Goal: Information Seeking & Learning: Check status

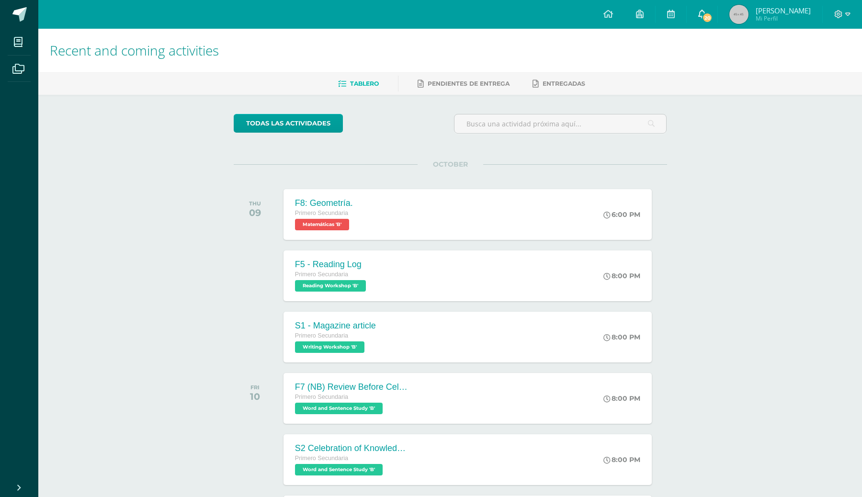
click at [706, 13] on icon at bounding box center [702, 14] width 8 height 9
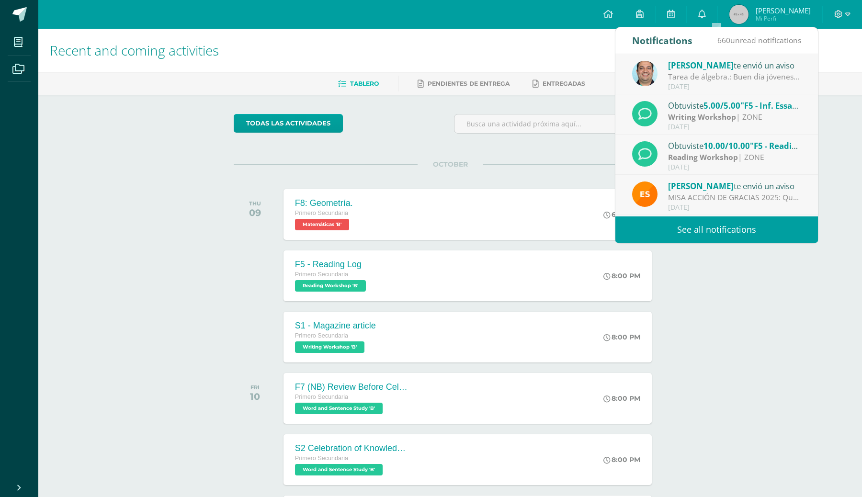
click at [716, 78] on div "Tarea de álgebra.: Buen día jóvenes, adjunto la última tarea de álgebra, es un …" at bounding box center [734, 76] width 133 height 11
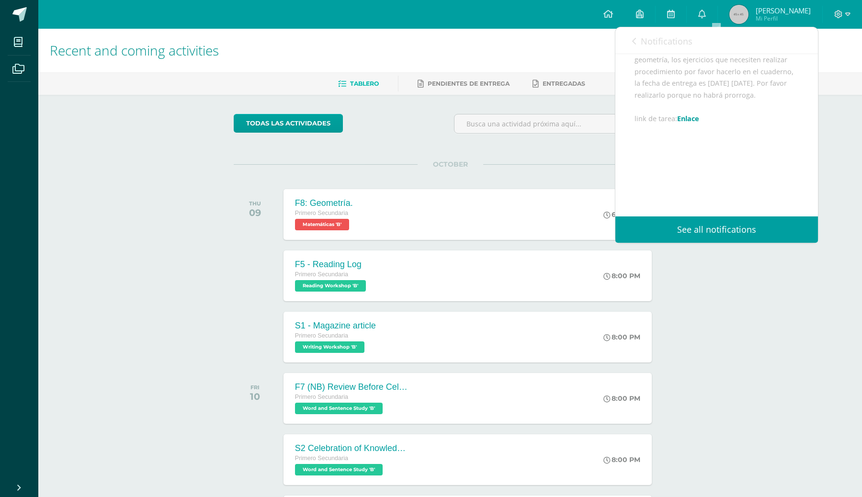
scroll to position [121, 0]
click at [695, 118] on link "Enlace" at bounding box center [688, 118] width 22 height 9
click at [215, 230] on div "todas las Actividades You don’t have any activities Check the rest of the perio…" at bounding box center [449, 351] width 471 height 512
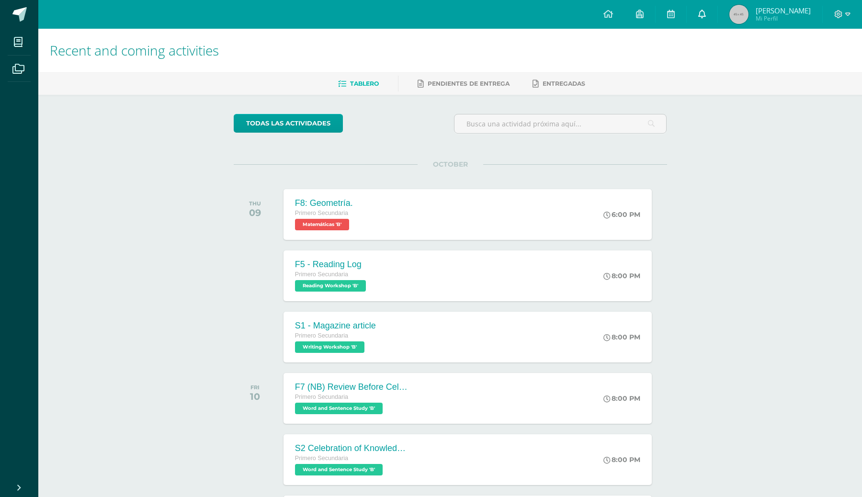
click at [717, 9] on link "0" at bounding box center [701, 14] width 31 height 29
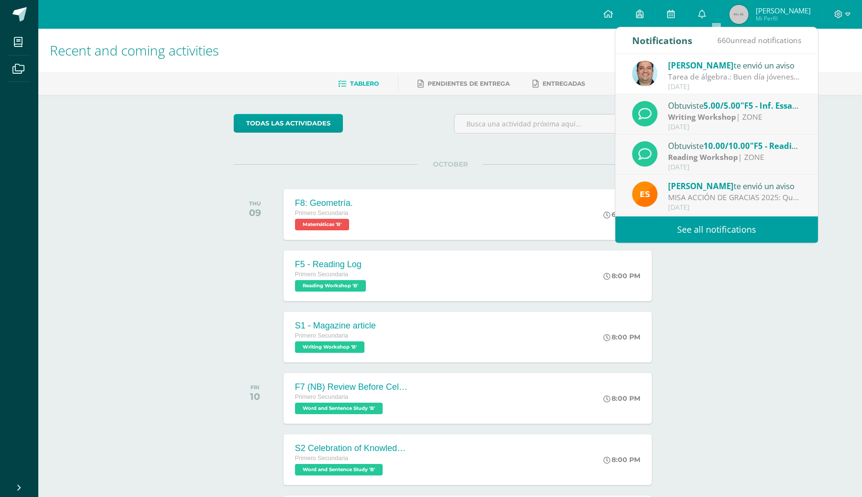
click at [658, 224] on link "See all notifications" at bounding box center [716, 229] width 202 height 26
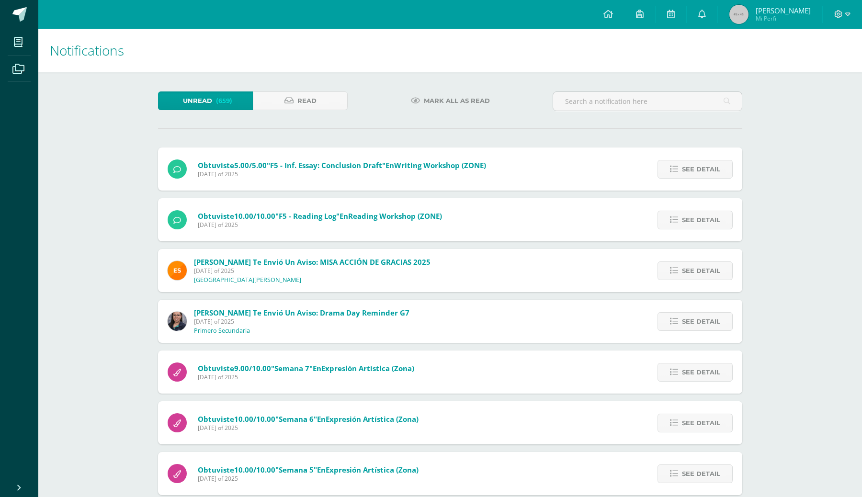
click at [787, 16] on span "Mi Perfil" at bounding box center [782, 18] width 55 height 8
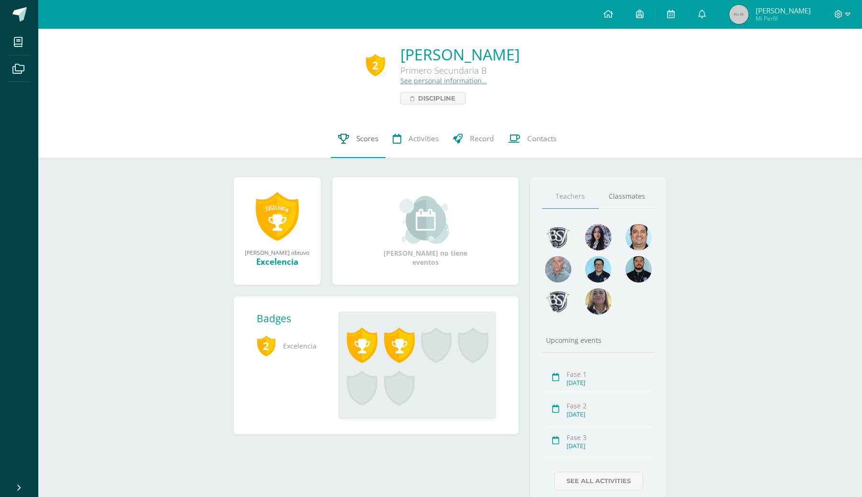
click at [370, 139] on span "Scores" at bounding box center [367, 139] width 22 height 10
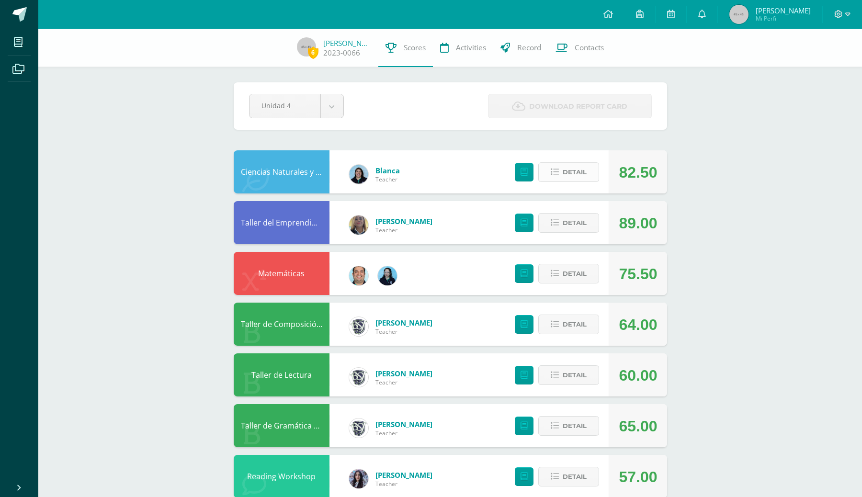
click at [564, 170] on span "Detail" at bounding box center [574, 172] width 24 height 18
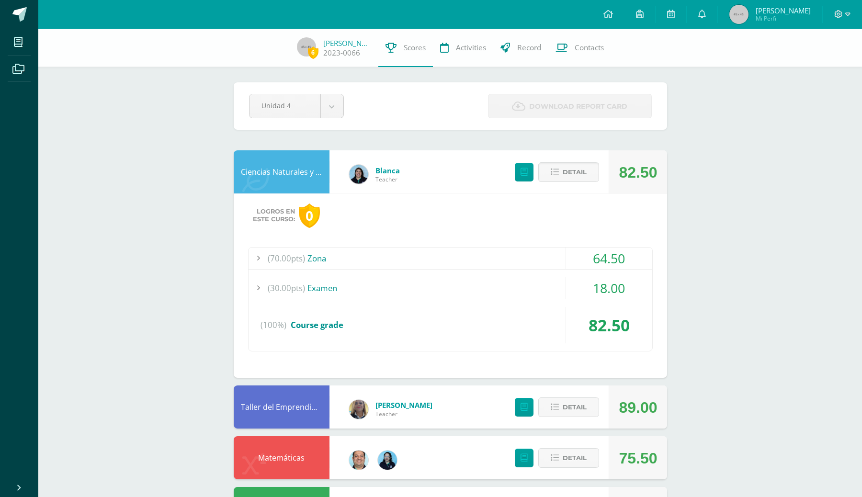
click at [468, 275] on div "(70.00pts) Zona 64.50 (10.0pts) F1 La Materia en mi entorno 10.00 (10.0pts)" at bounding box center [450, 299] width 404 height 104
click at [325, 285] on div "(30.00pts) Examen" at bounding box center [450, 288] width 404 height 22
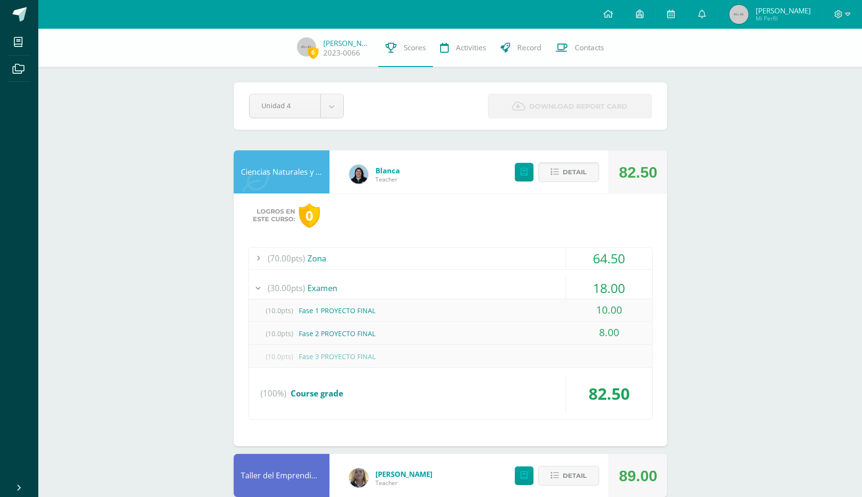
click at [325, 285] on div "(30.00pts) Examen" at bounding box center [450, 288] width 404 height 22
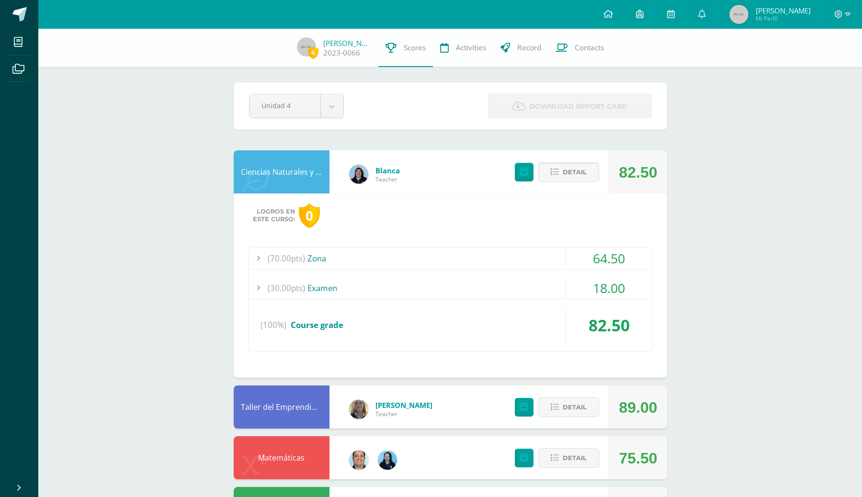
click at [475, 269] on div "(70.00pts) Zona 64.50 (10.0pts) F1 La Materia en mi entorno 10.00 (10.0pts)" at bounding box center [450, 299] width 404 height 104
click at [382, 264] on div "(70.00pts) Zona" at bounding box center [450, 258] width 404 height 22
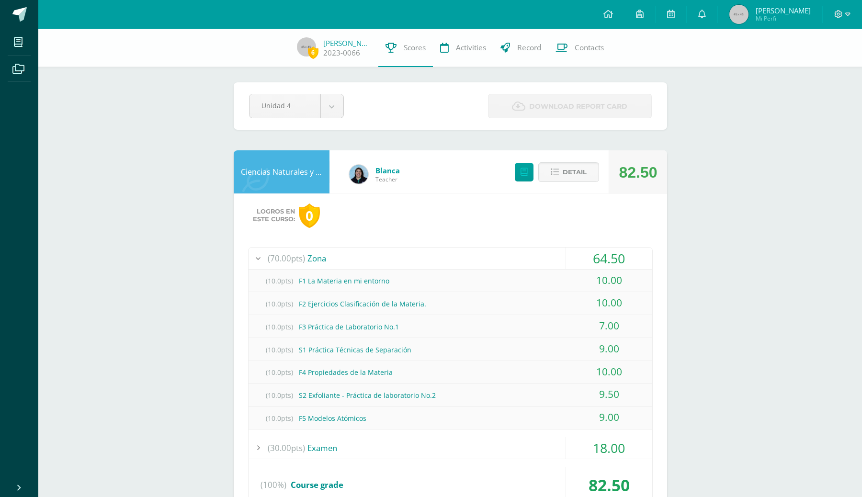
click at [382, 264] on div "(70.00pts) Zona" at bounding box center [450, 258] width 404 height 22
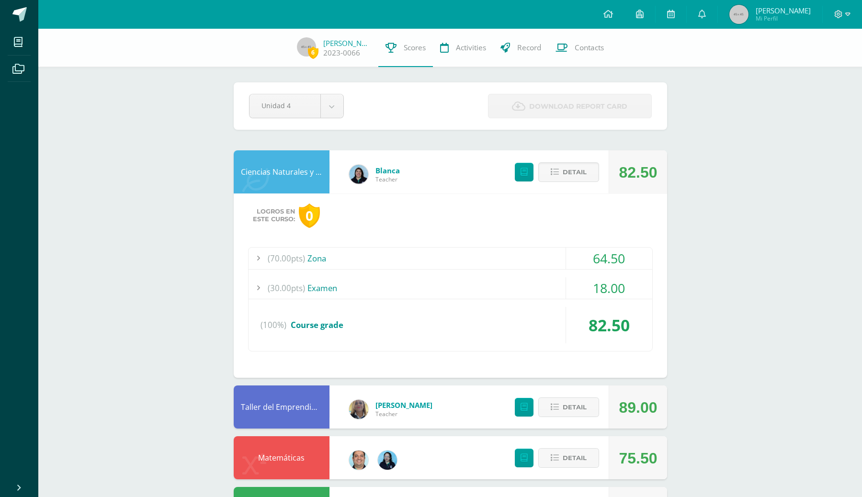
click at [382, 264] on div "(70.00pts) Zona" at bounding box center [450, 258] width 404 height 22
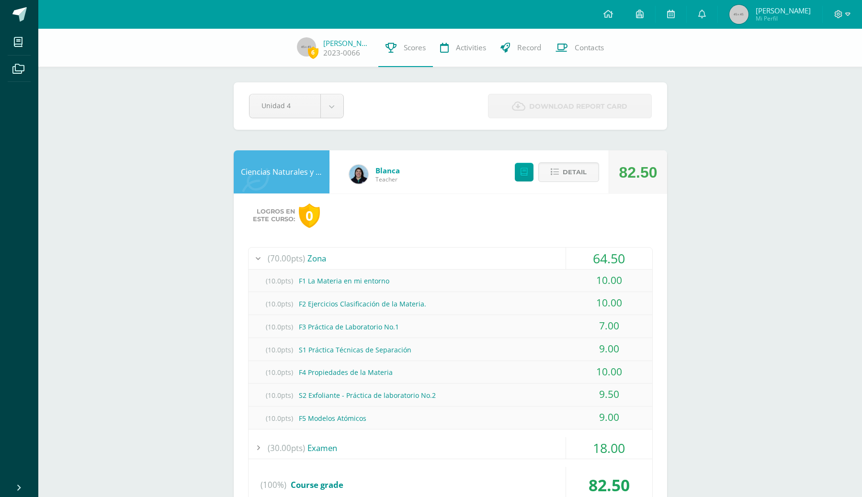
click at [382, 264] on div "(70.00pts) Zona" at bounding box center [450, 258] width 404 height 22
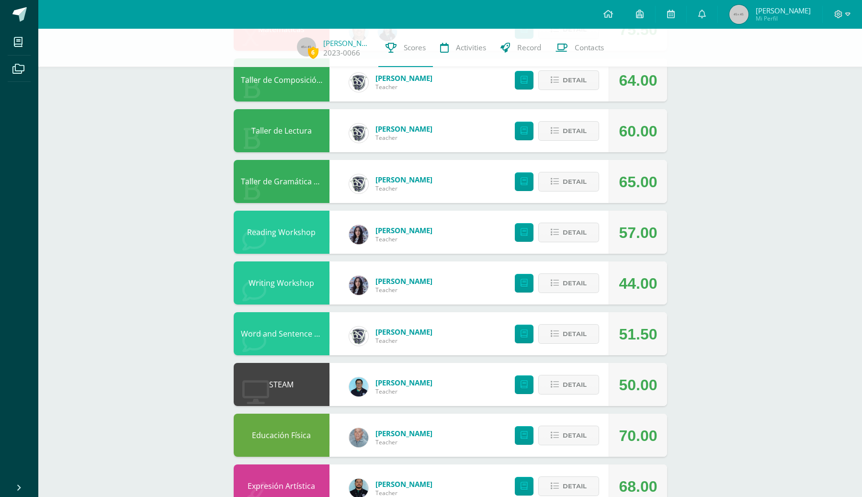
scroll to position [430, 0]
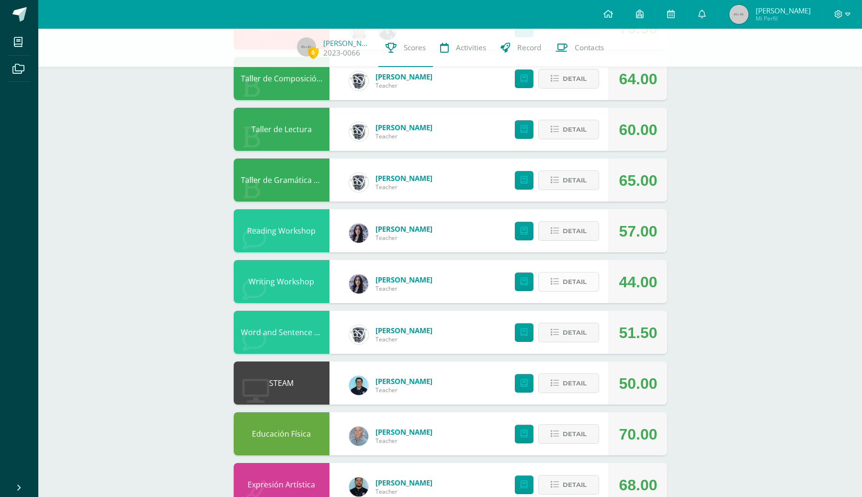
click at [561, 284] on button "Detail" at bounding box center [568, 282] width 61 height 20
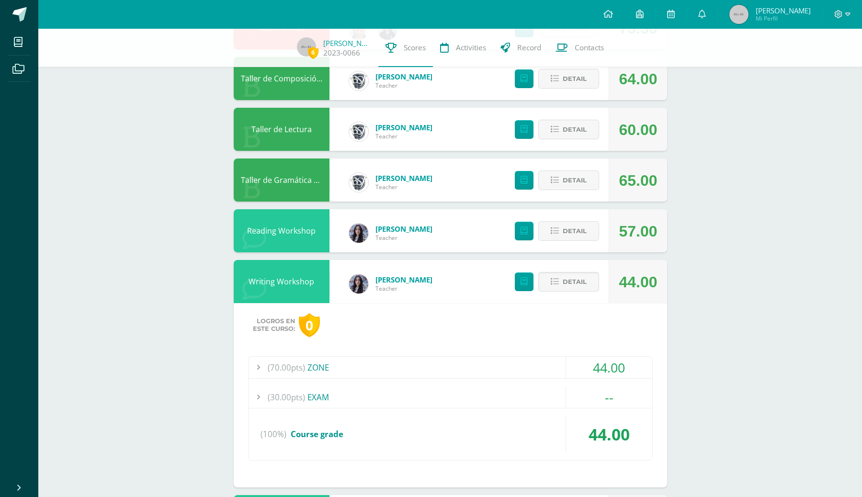
click at [298, 365] on span "(70.00pts)" at bounding box center [286, 368] width 37 height 22
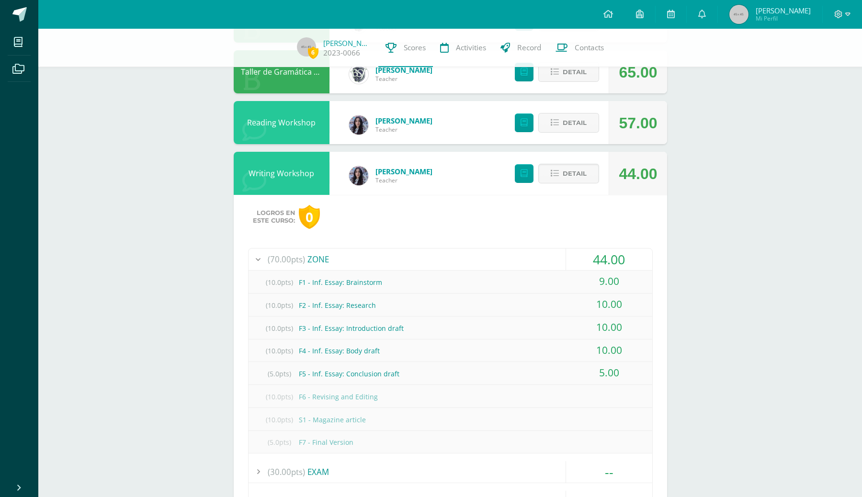
scroll to position [538, 0]
click at [564, 121] on span "Detail" at bounding box center [574, 122] width 24 height 18
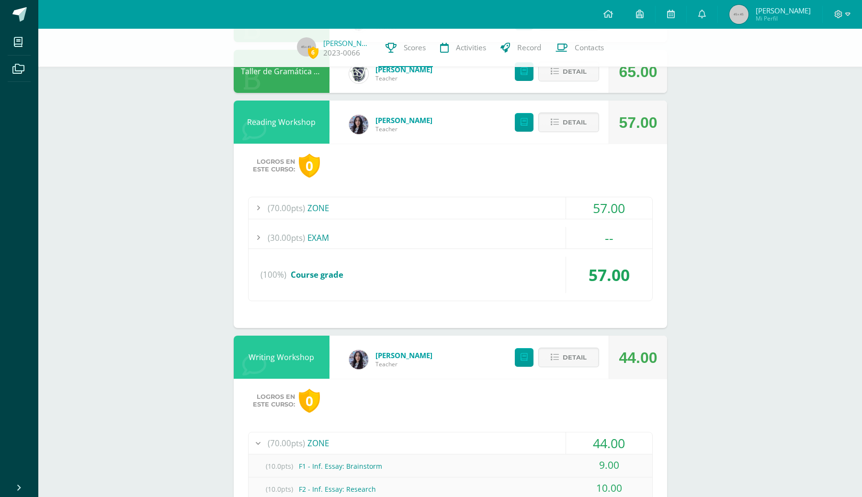
click at [337, 204] on div "(70.00pts) ZONE" at bounding box center [450, 208] width 404 height 22
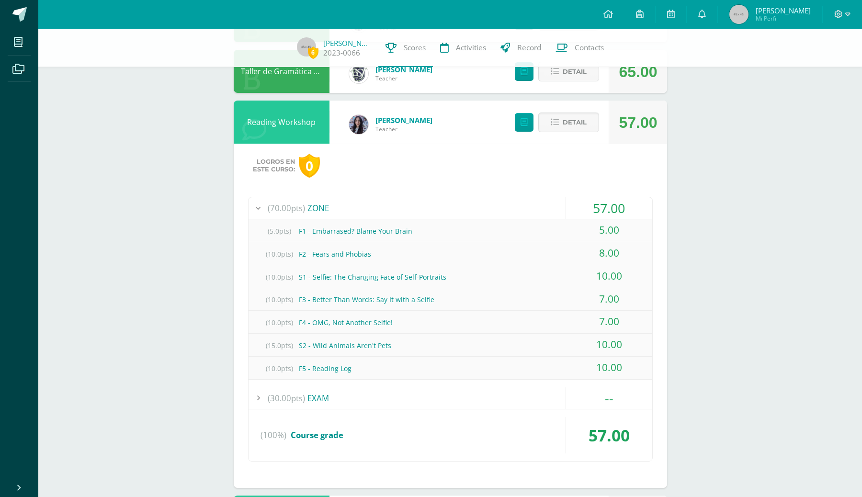
click at [337, 204] on div "(70.00pts) ZONE" at bounding box center [450, 208] width 404 height 22
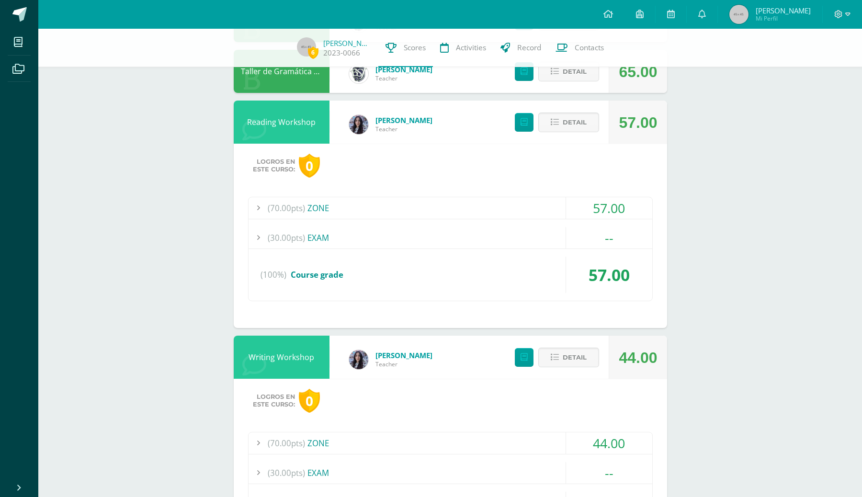
click at [339, 206] on div "(70.00pts) ZONE" at bounding box center [450, 208] width 404 height 22
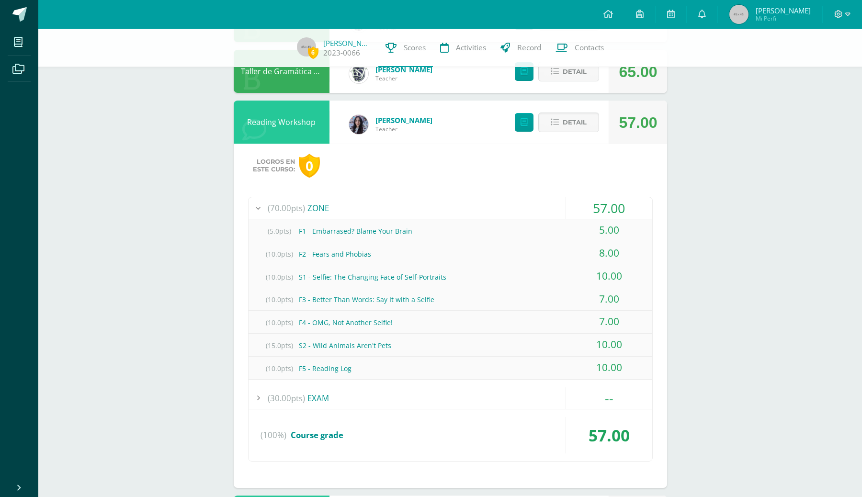
click at [339, 206] on div "(70.00pts) ZONE" at bounding box center [450, 208] width 404 height 22
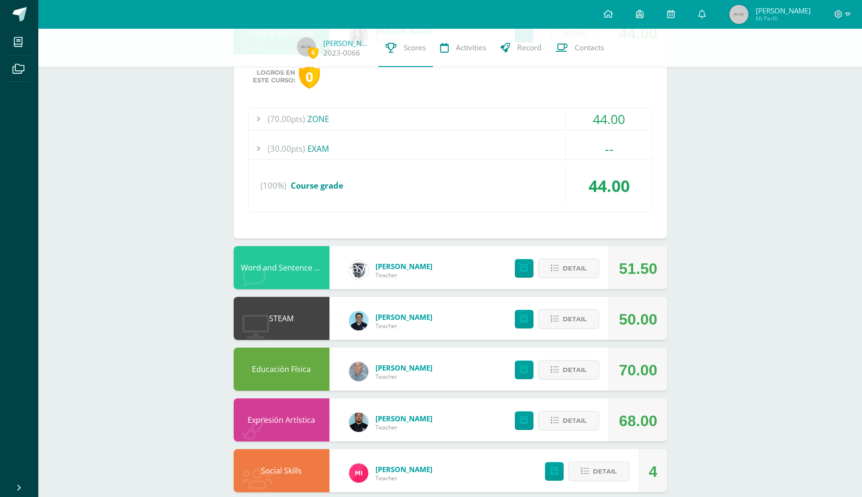
scroll to position [928, 0]
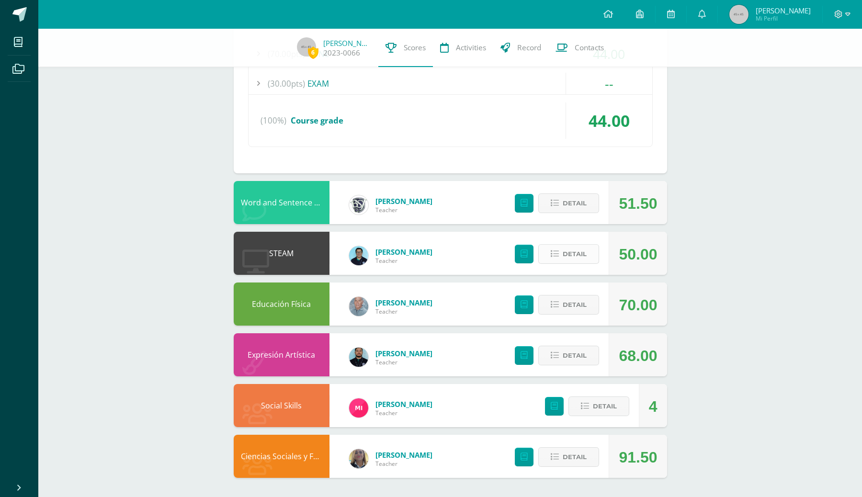
click at [556, 253] on icon at bounding box center [554, 254] width 8 height 8
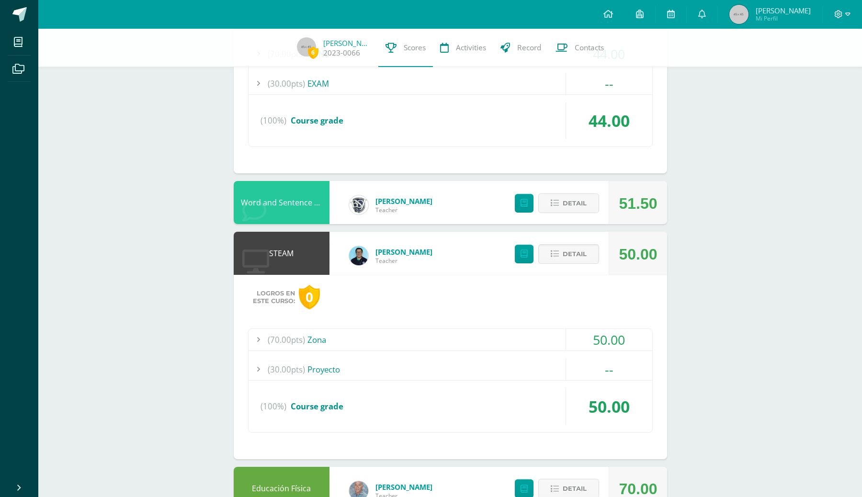
click at [325, 345] on div "(70.00pts) Zona" at bounding box center [450, 340] width 404 height 22
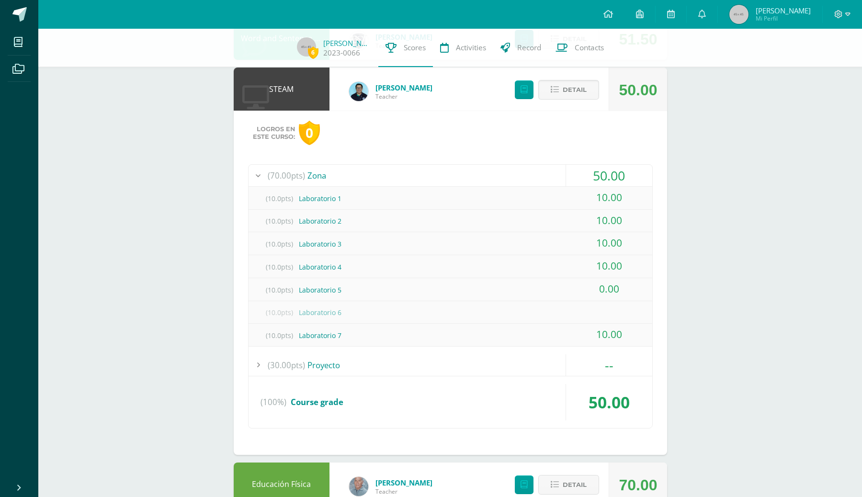
scroll to position [1082, 0]
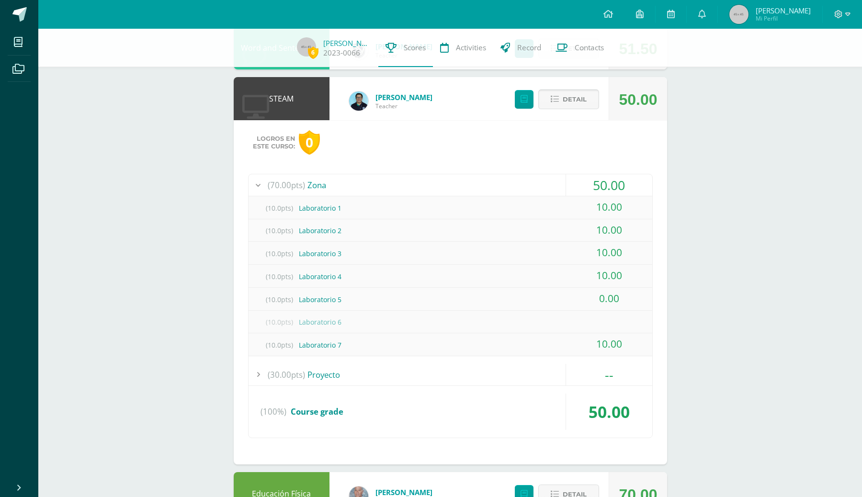
click at [567, 101] on span "Detail" at bounding box center [574, 99] width 24 height 18
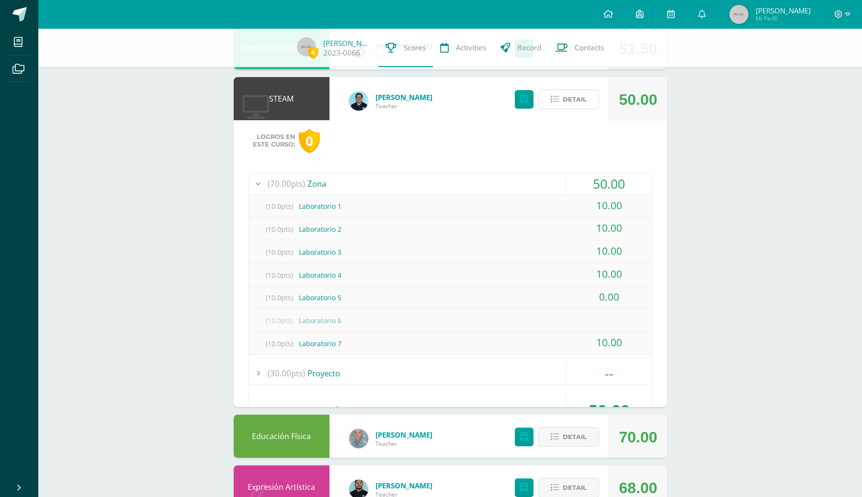
scroll to position [928, 0]
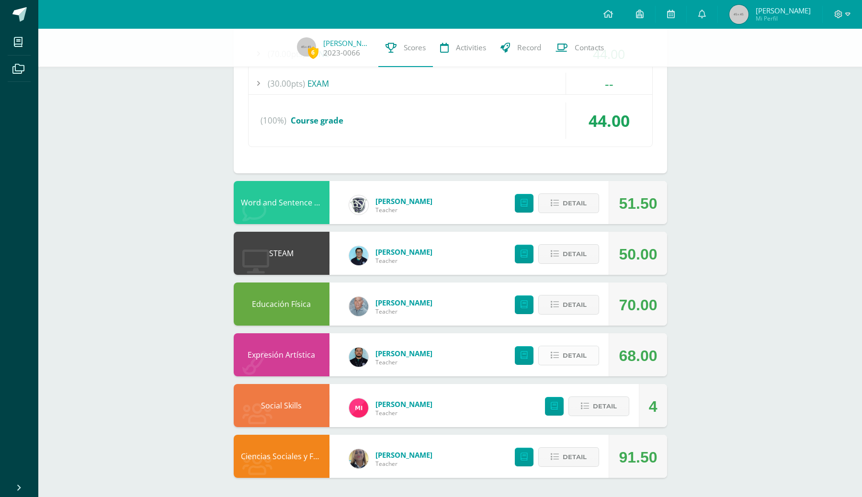
click at [552, 359] on icon at bounding box center [554, 355] width 8 height 8
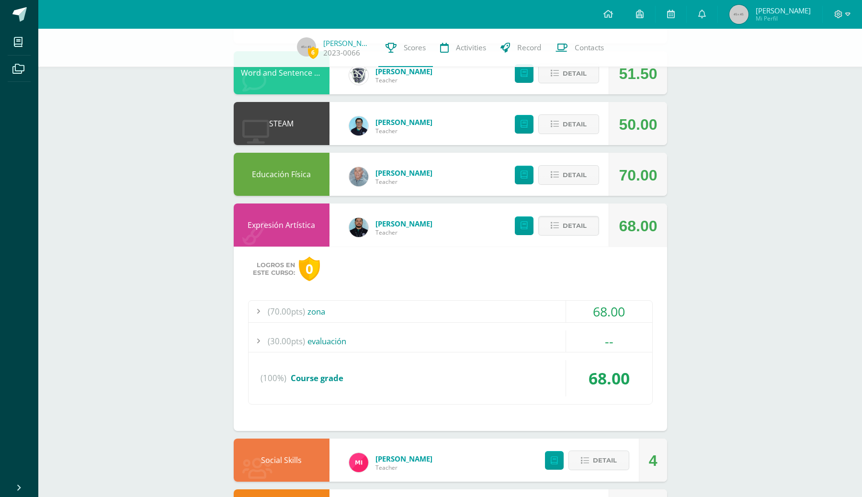
scroll to position [1062, 0]
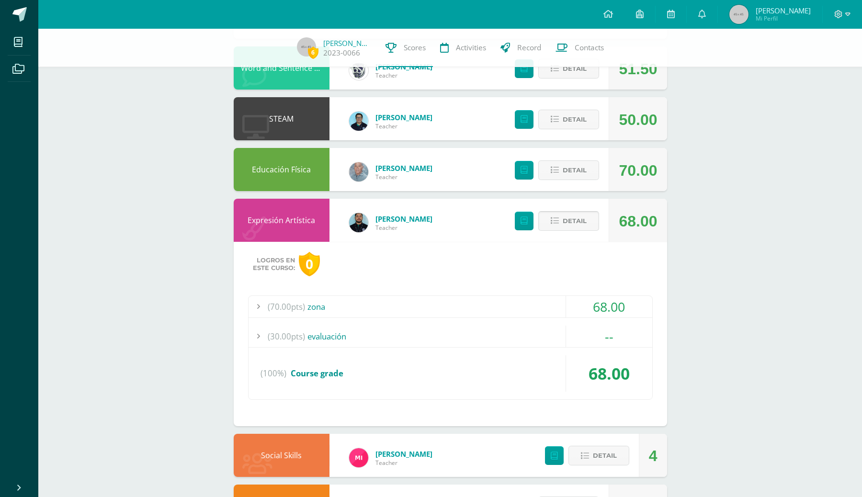
click at [575, 215] on span "Detail" at bounding box center [574, 221] width 24 height 18
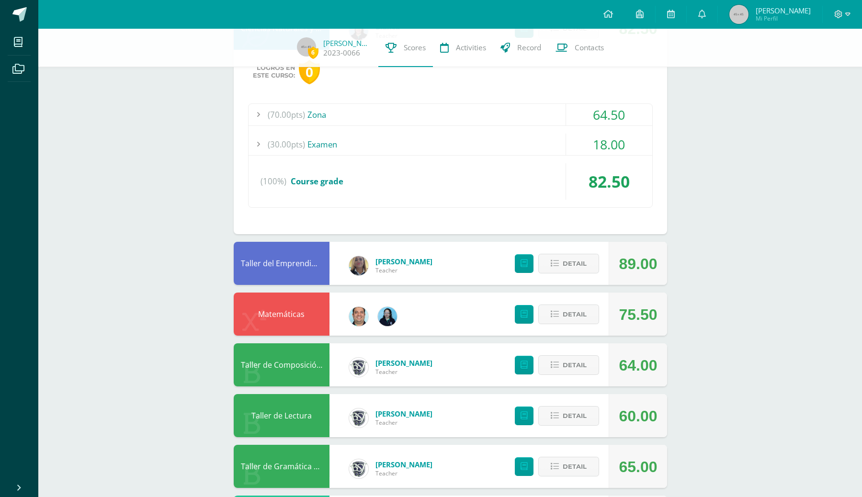
scroll to position [143, 0]
click at [569, 319] on span "Detail" at bounding box center [574, 315] width 24 height 18
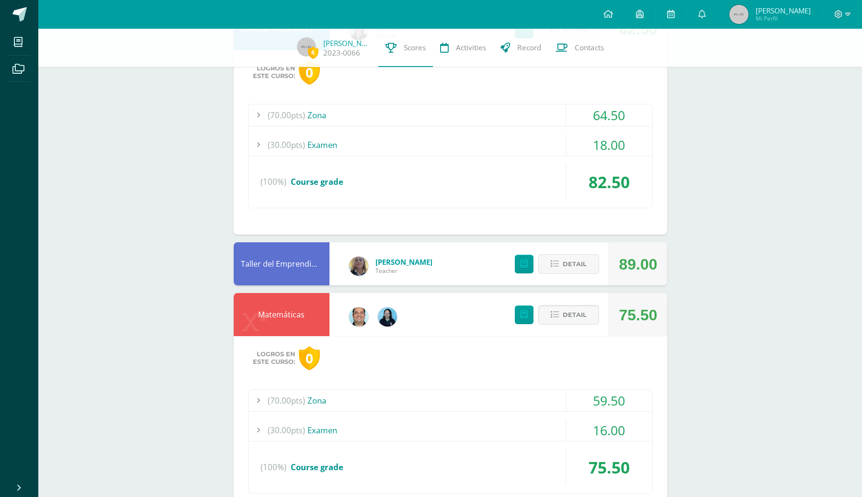
click at [524, 404] on div "(70.00pts) Zona" at bounding box center [450, 401] width 404 height 22
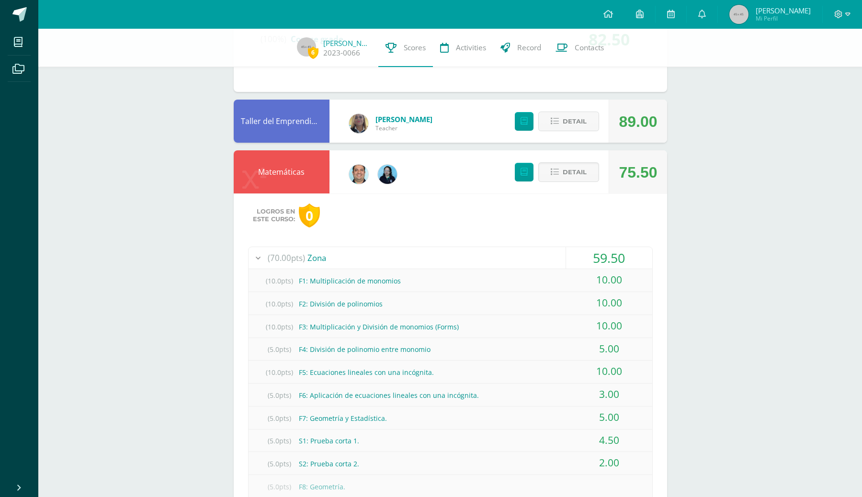
scroll to position [299, 0]
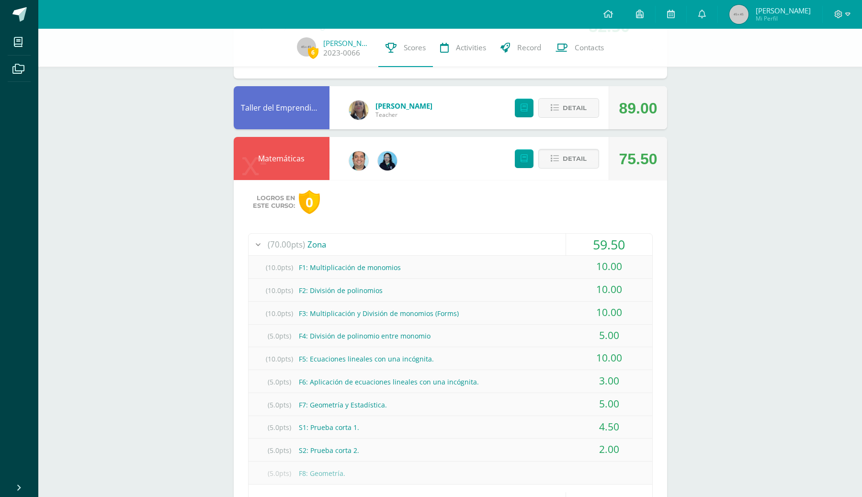
click at [487, 247] on div "(70.00pts) Zona" at bounding box center [450, 245] width 404 height 22
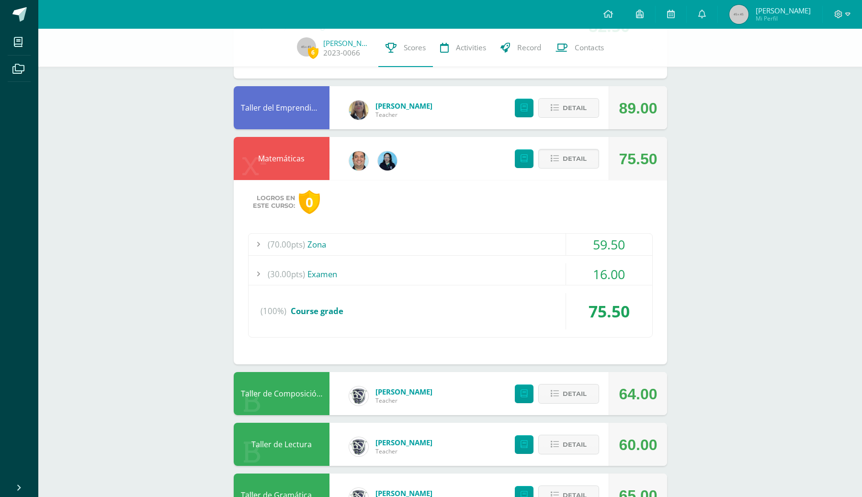
click at [487, 247] on div "(70.00pts) Zona" at bounding box center [450, 245] width 404 height 22
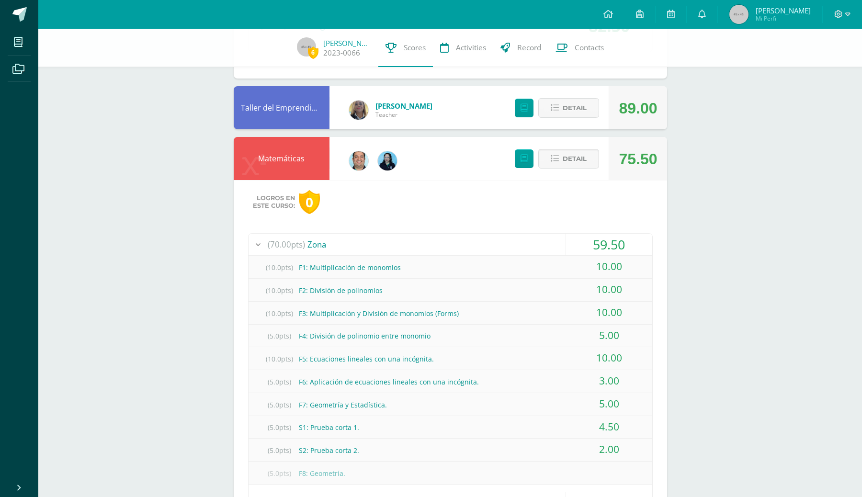
click at [487, 247] on div "(70.00pts) Zona" at bounding box center [450, 245] width 404 height 22
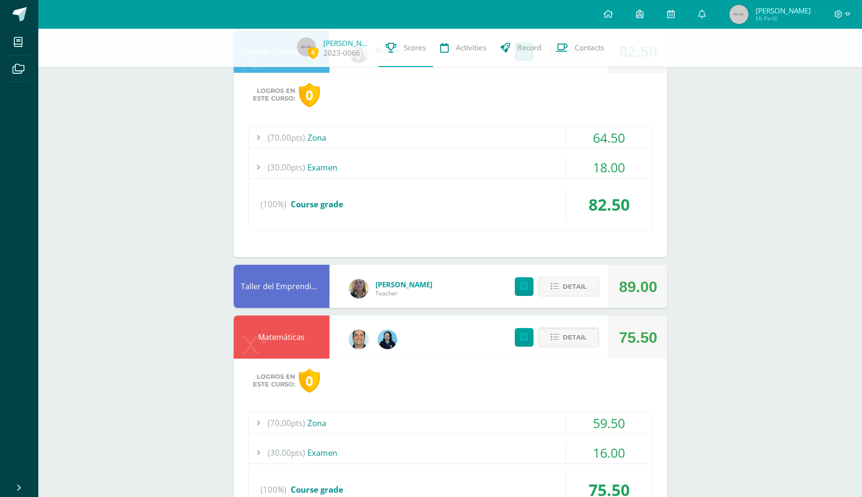
scroll to position [0, 0]
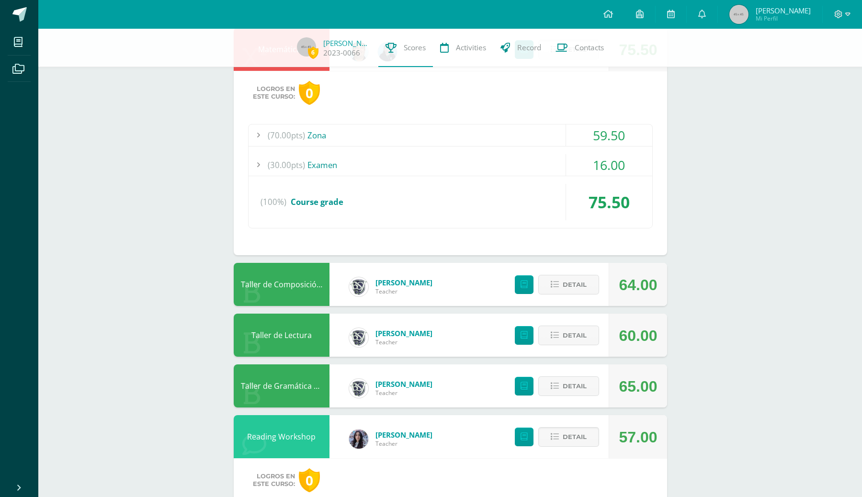
scroll to position [410, 0]
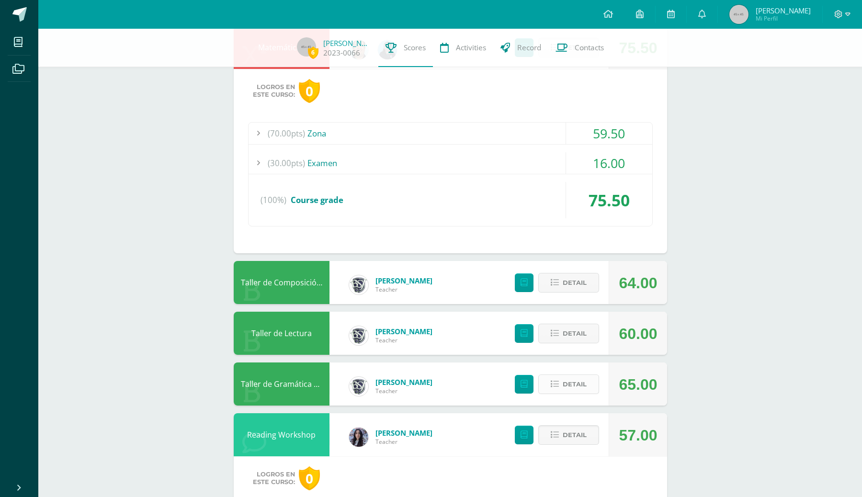
click at [593, 384] on button "Detail" at bounding box center [568, 384] width 61 height 20
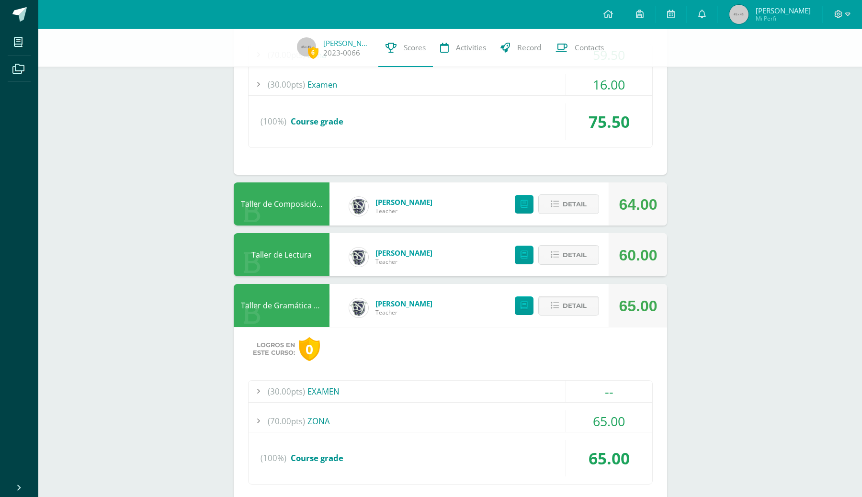
scroll to position [501, 0]
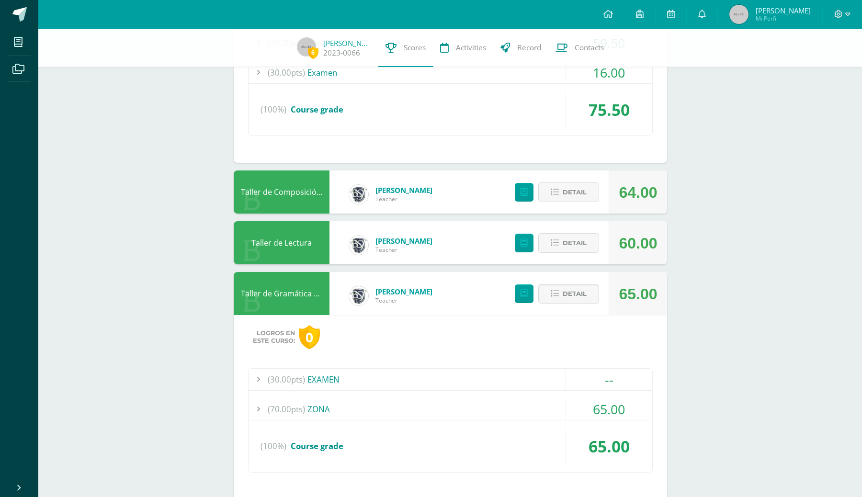
click at [406, 412] on div "(70.00pts) ZONA" at bounding box center [450, 409] width 404 height 22
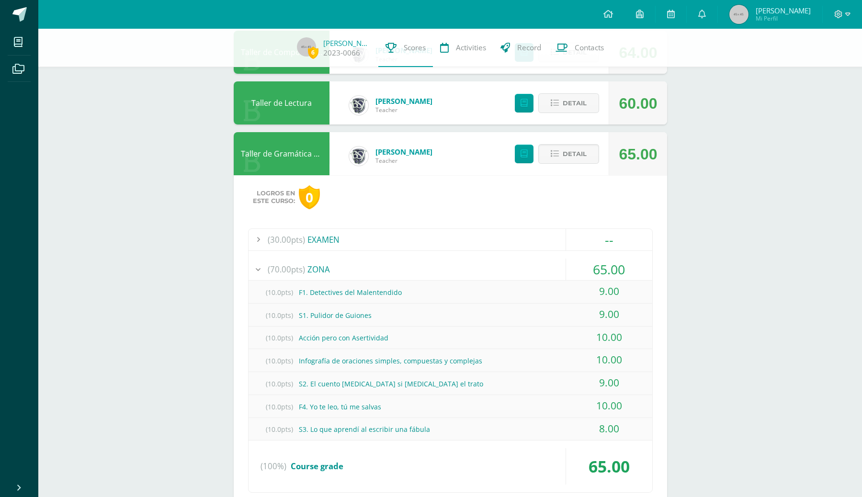
scroll to position [643, 0]
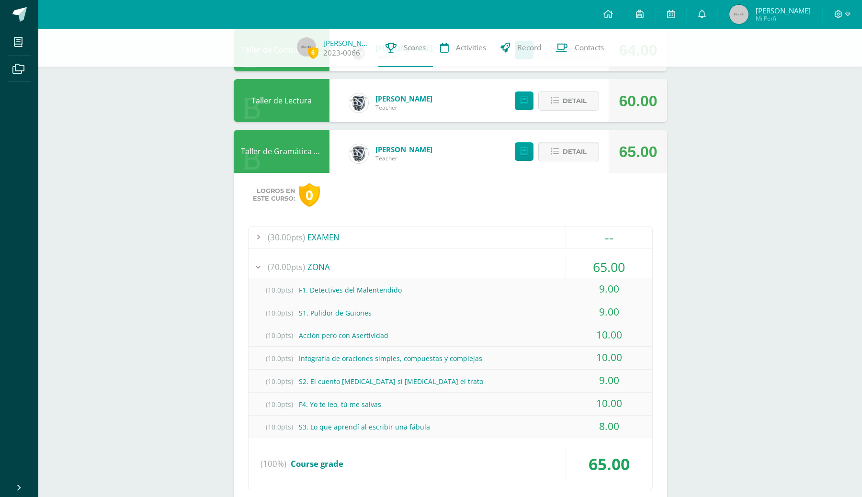
click at [342, 271] on div "(70.00pts) ZONA" at bounding box center [450, 267] width 404 height 22
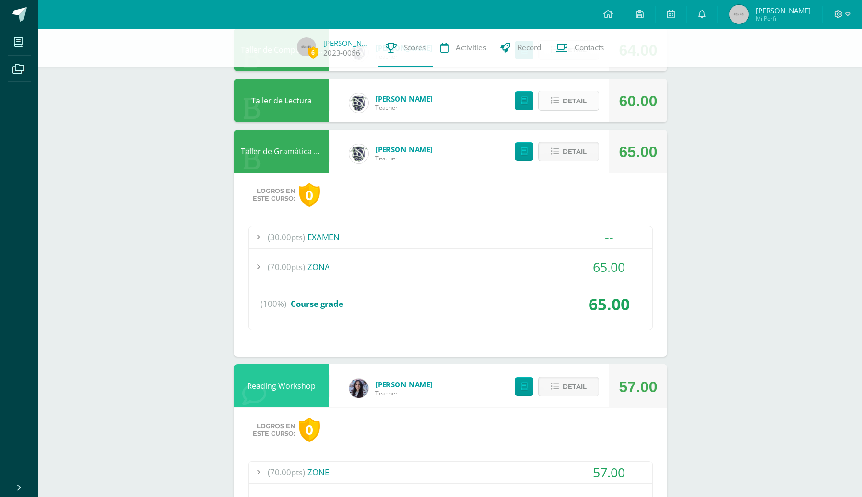
click at [570, 94] on span "Detail" at bounding box center [574, 101] width 24 height 18
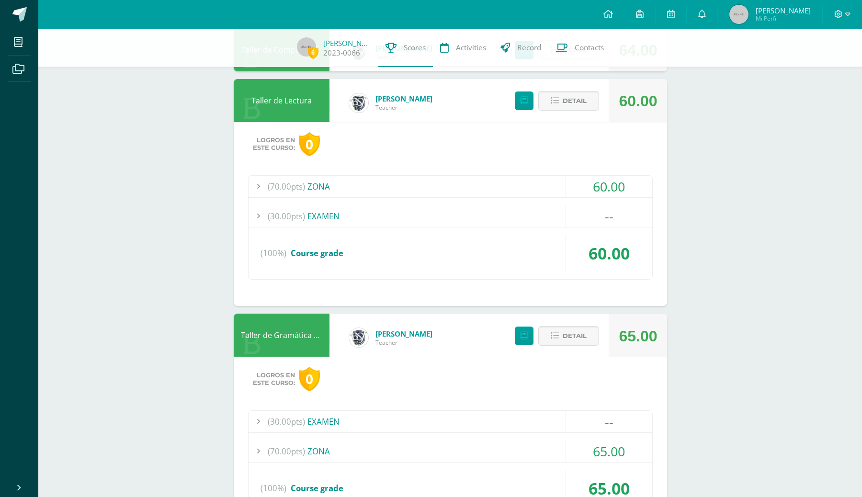
click at [354, 215] on div "(30.00pts) EXAMEN" at bounding box center [450, 216] width 404 height 22
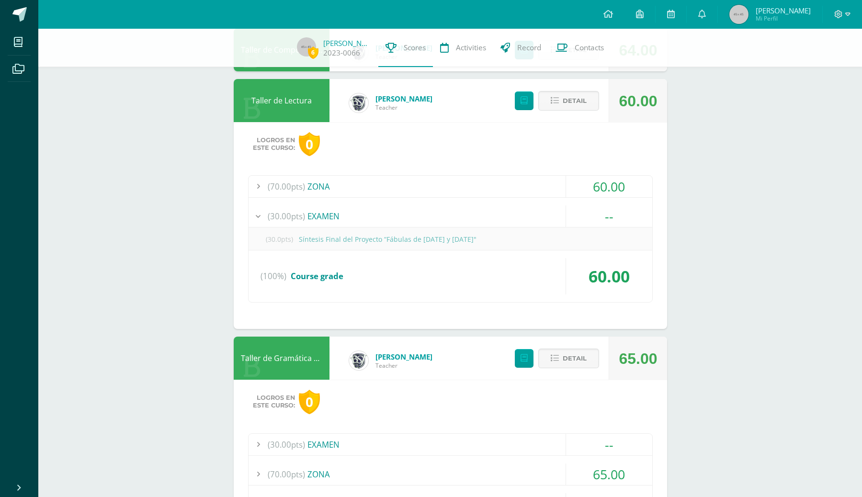
click at [371, 188] on div "(70.00pts) ZONA" at bounding box center [450, 187] width 404 height 22
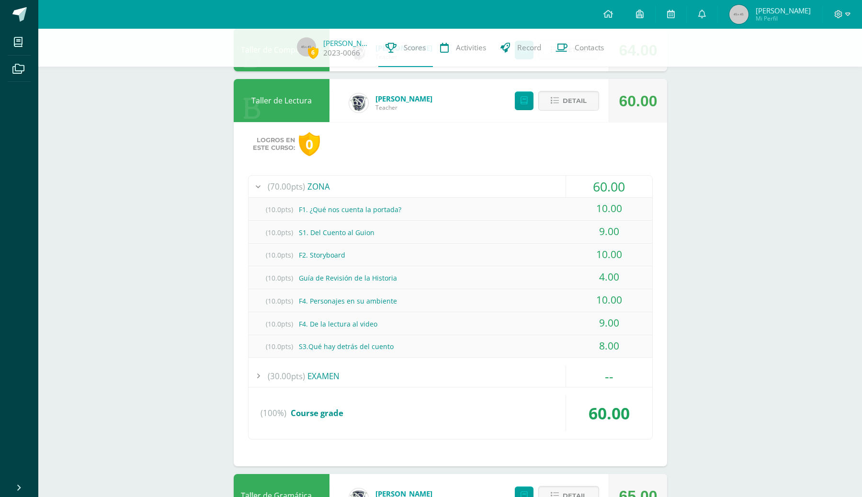
click at [371, 188] on div "(70.00pts) ZONA" at bounding box center [450, 187] width 404 height 22
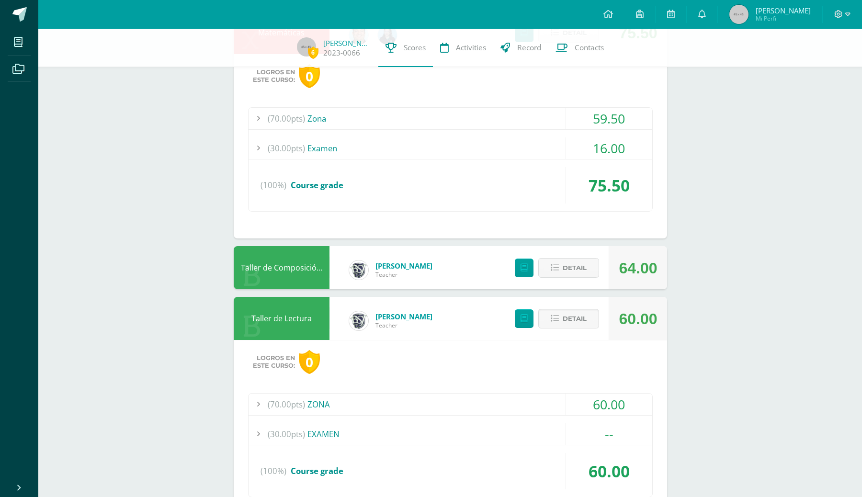
scroll to position [421, 0]
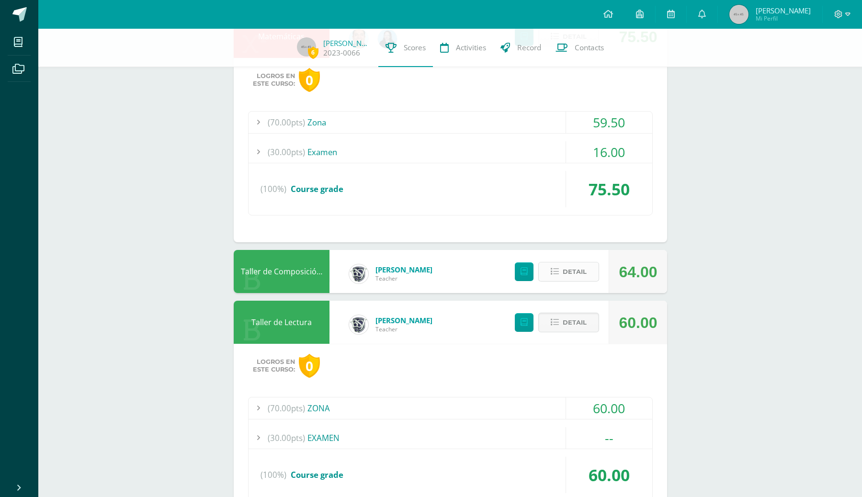
click at [553, 269] on icon at bounding box center [554, 272] width 8 height 8
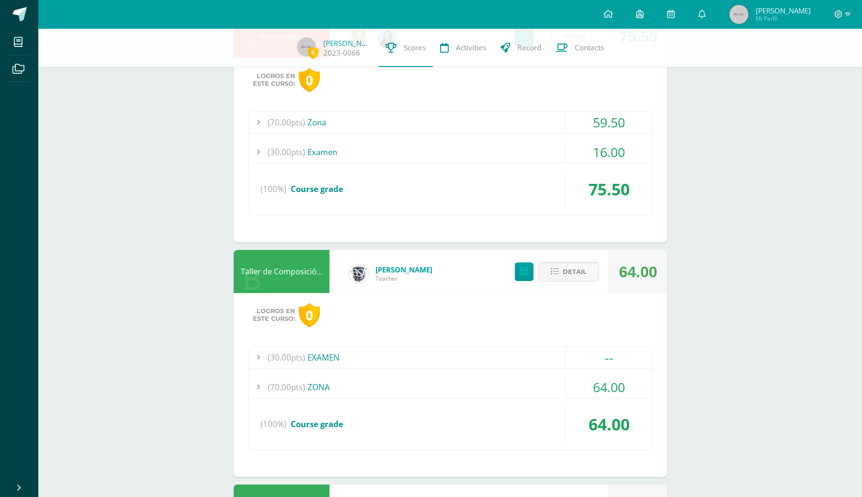
click at [342, 355] on div "(30.00pts) EXAMEN" at bounding box center [450, 358] width 404 height 22
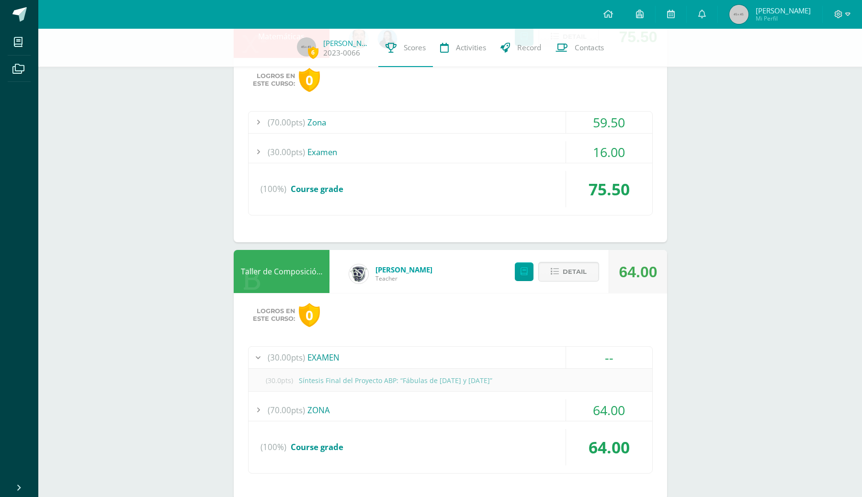
click at [324, 416] on div "(70.00pts) ZONA" at bounding box center [450, 410] width 404 height 22
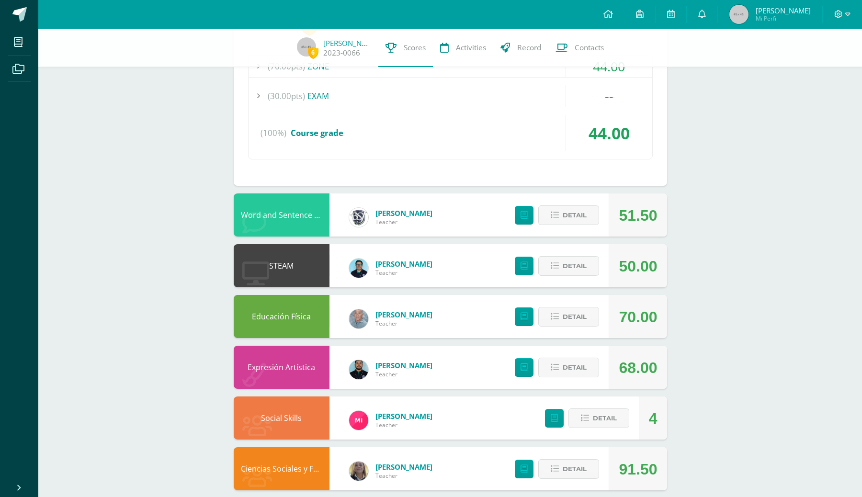
scroll to position [1817, 0]
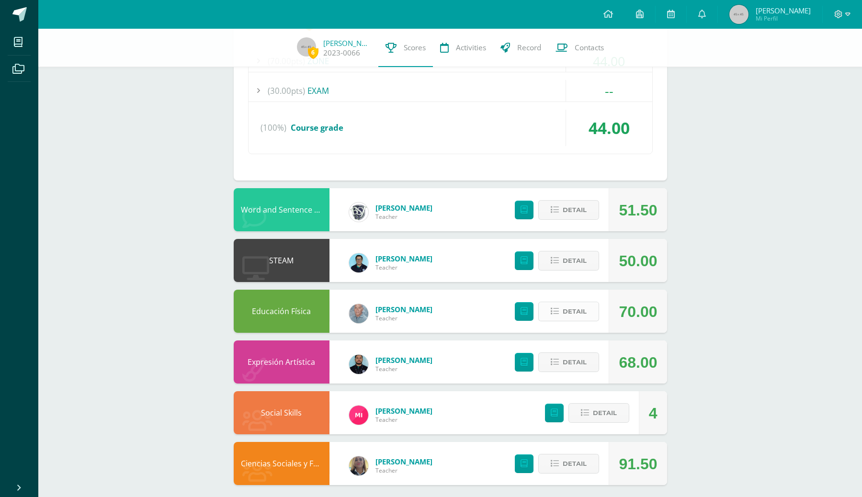
click at [559, 314] on icon at bounding box center [554, 311] width 8 height 8
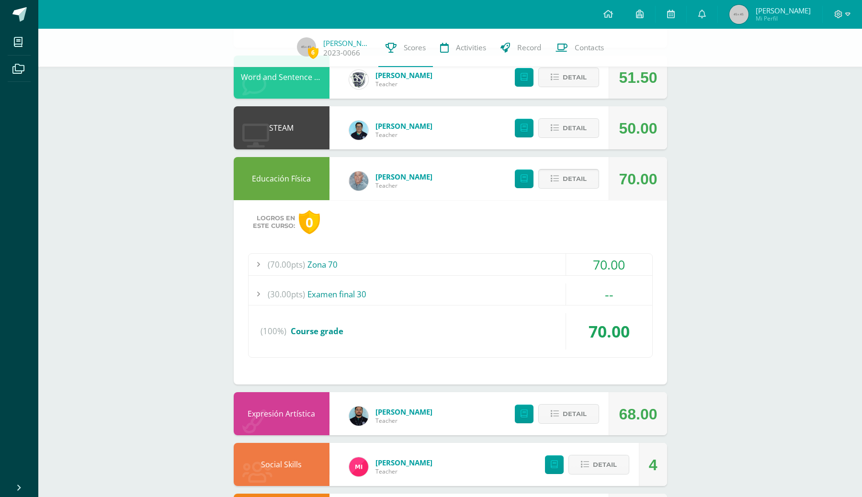
scroll to position [1957, 0]
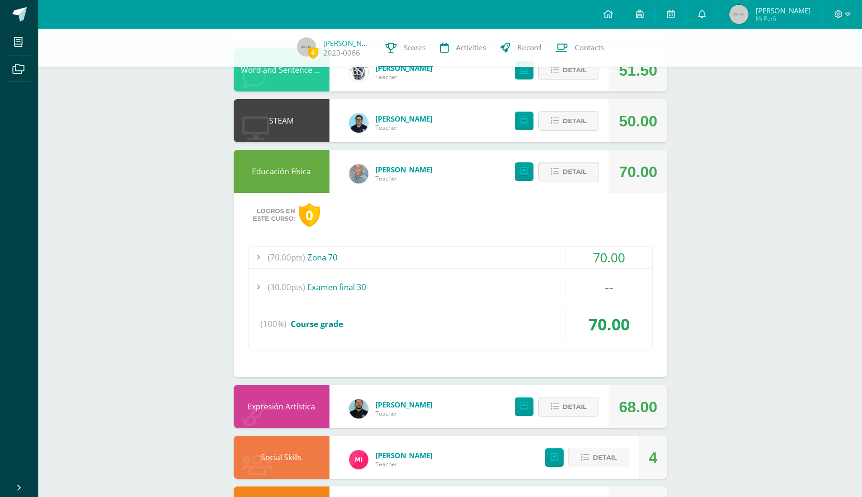
click at [567, 165] on span "Detail" at bounding box center [574, 172] width 24 height 18
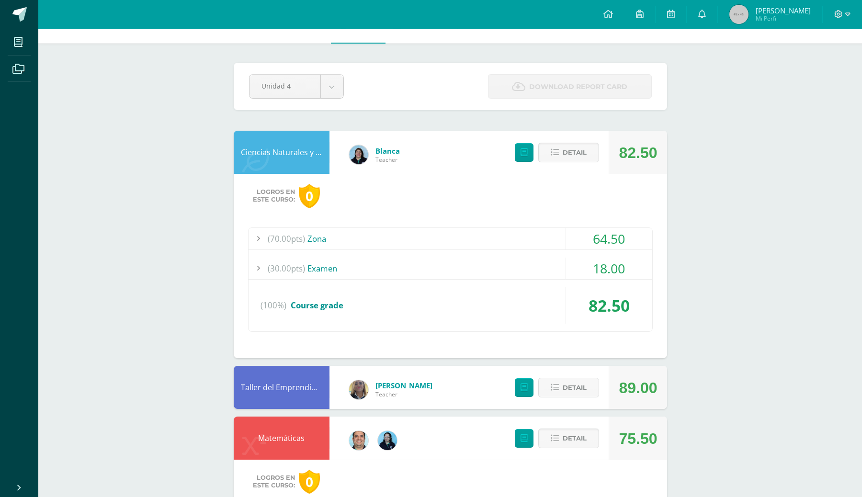
scroll to position [0, 0]
